Goal: Find specific page/section

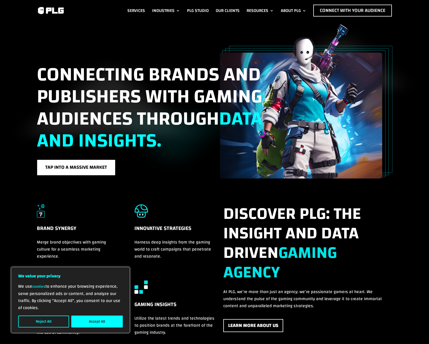
drag, startPoint x: 322, startPoint y: 105, endPoint x: 321, endPoint y: 173, distance: 68.1
click at [322, 173] on div at bounding box center [339, 115] width 105 height 121
click at [329, 9] on link "Connect with Your Audience" at bounding box center [352, 11] width 79 height 12
